Goal: Find specific page/section: Find specific page/section

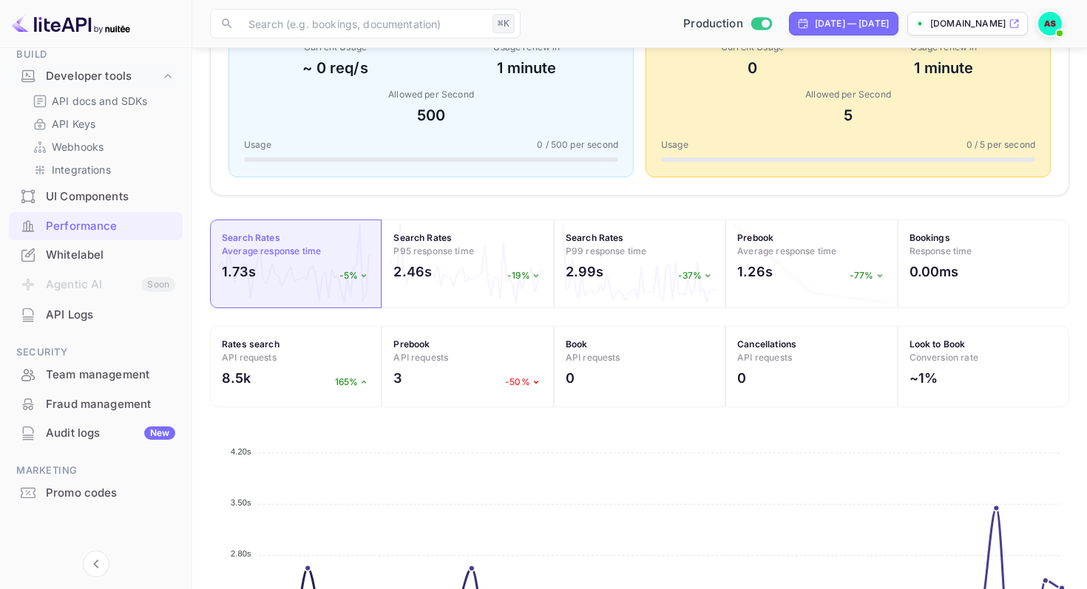
scroll to position [343, 0]
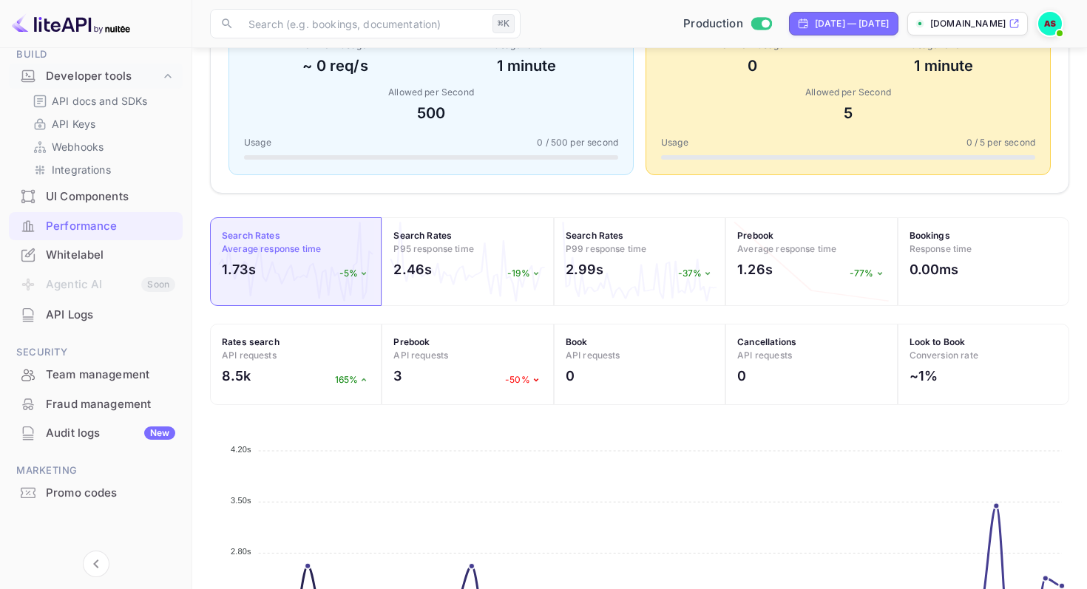
click at [80, 257] on div "Whitelabel" at bounding box center [110, 255] width 129 height 17
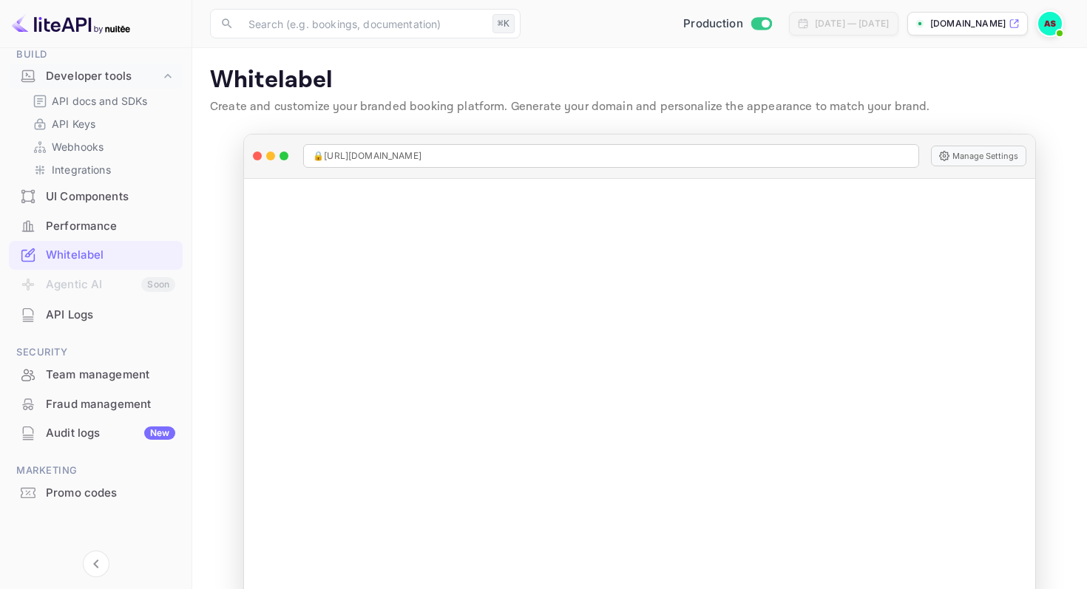
click at [93, 195] on div "UI Components" at bounding box center [110, 196] width 129 height 17
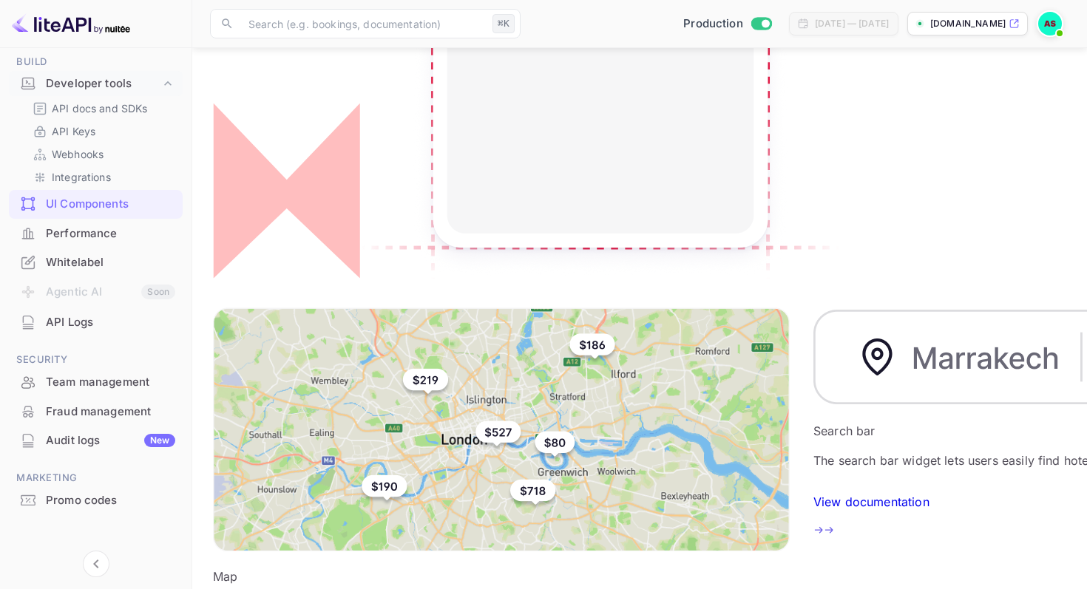
scroll to position [244, 0]
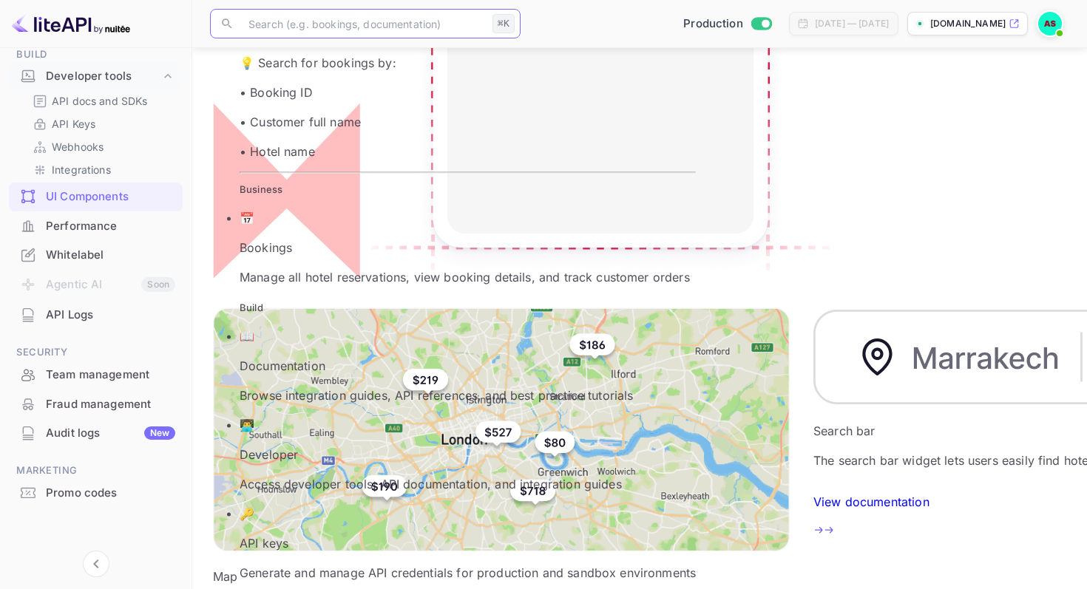
click at [469, 24] on input "text" at bounding box center [362, 24] width 247 height 30
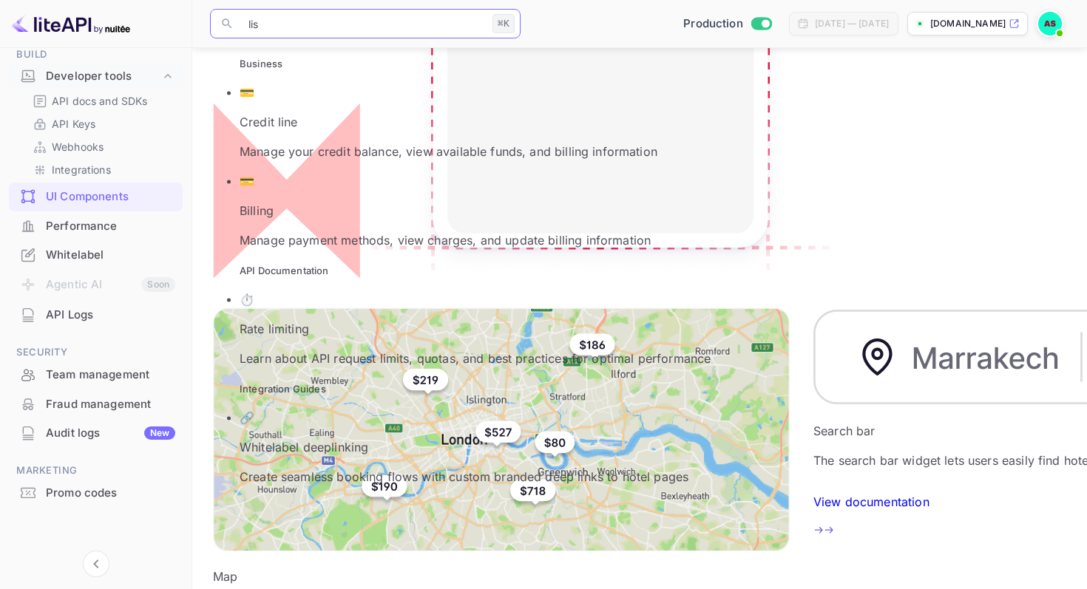
type input "list"
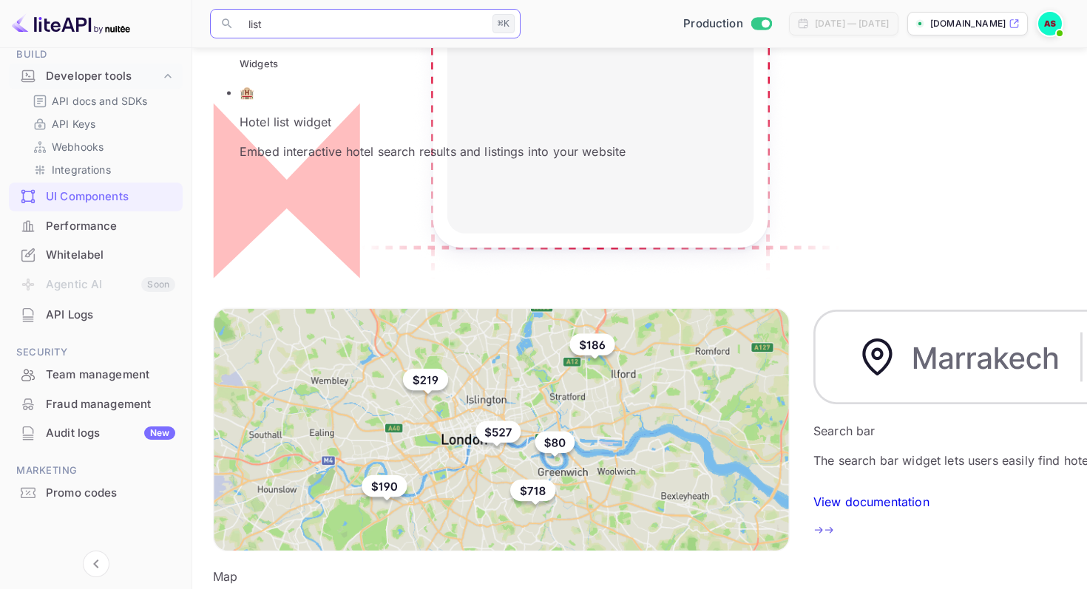
click at [0, 0] on body "Getting started Business Home Bookings Customers Earnings Commission New Build …" at bounding box center [543, 596] width 1087 height 1875
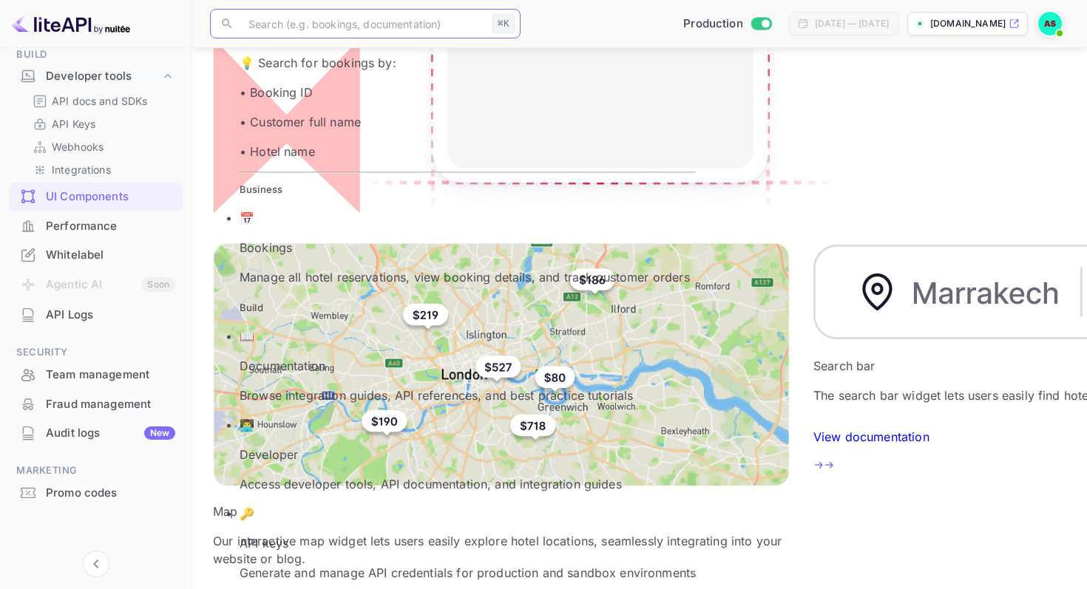
scroll to position [0, 0]
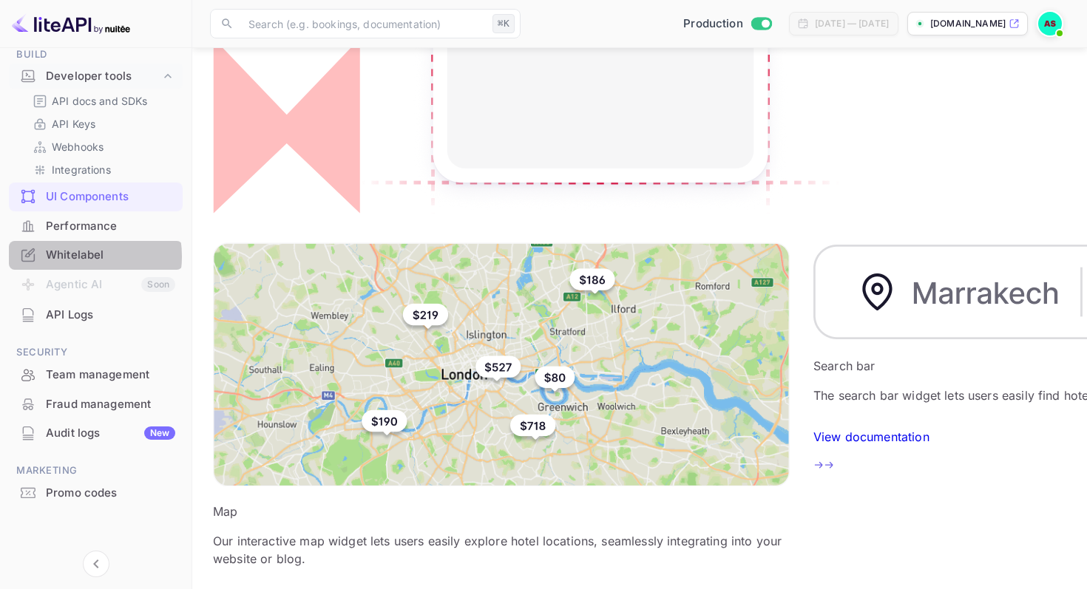
click at [73, 256] on div "Whitelabel" at bounding box center [110, 255] width 129 height 17
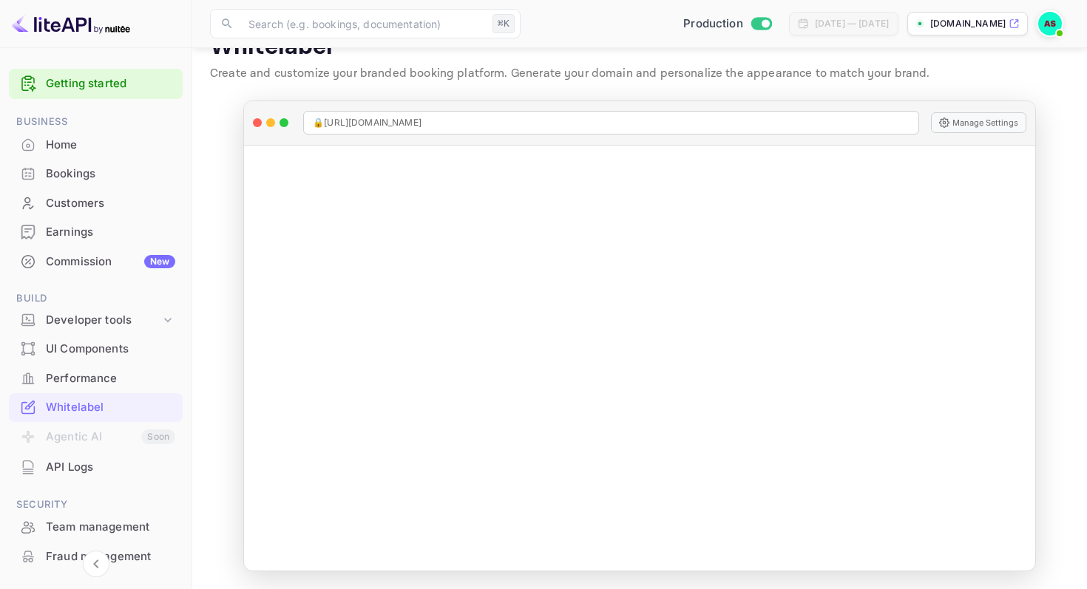
scroll to position [33, 0]
